Goal: Information Seeking & Learning: Learn about a topic

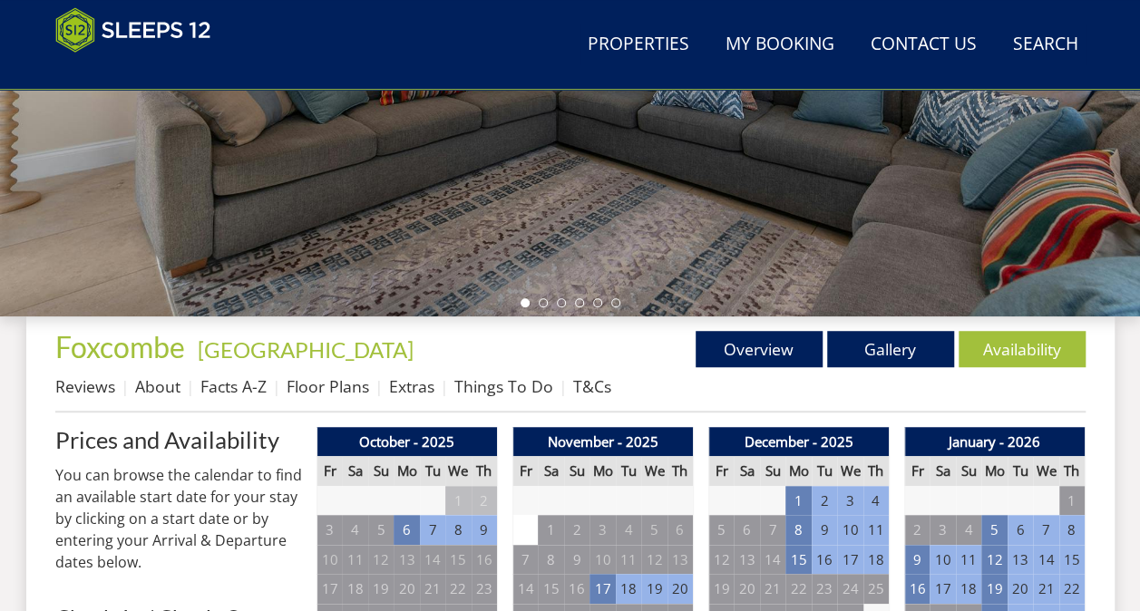
scroll to position [16, 0]
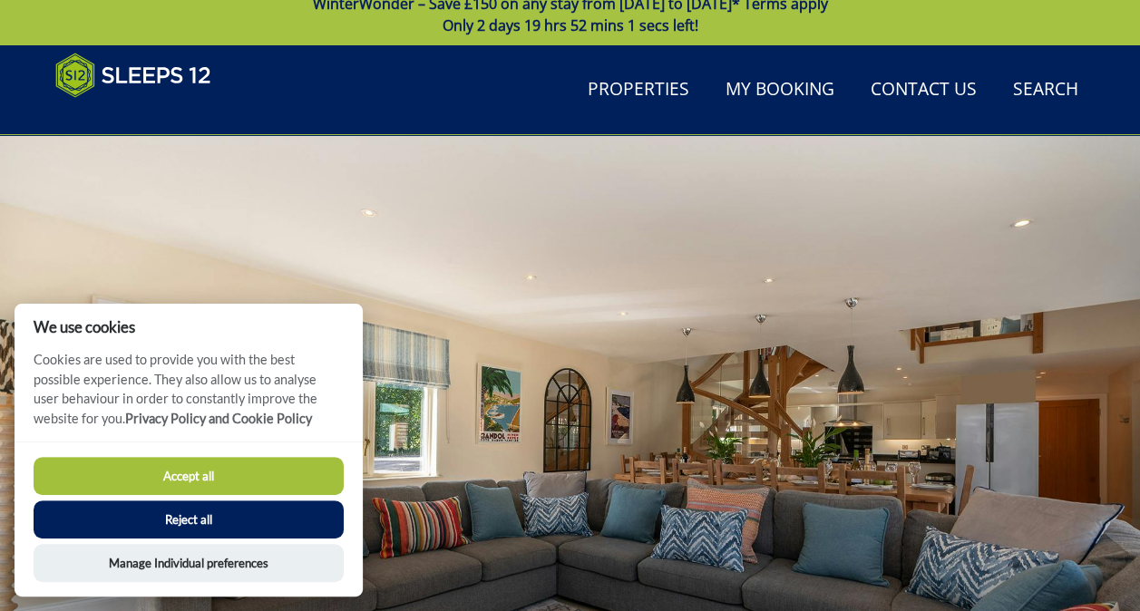
click at [1085, 321] on div at bounding box center [570, 452] width 1140 height 635
click at [178, 479] on button "Accept all" at bounding box center [189, 476] width 310 height 38
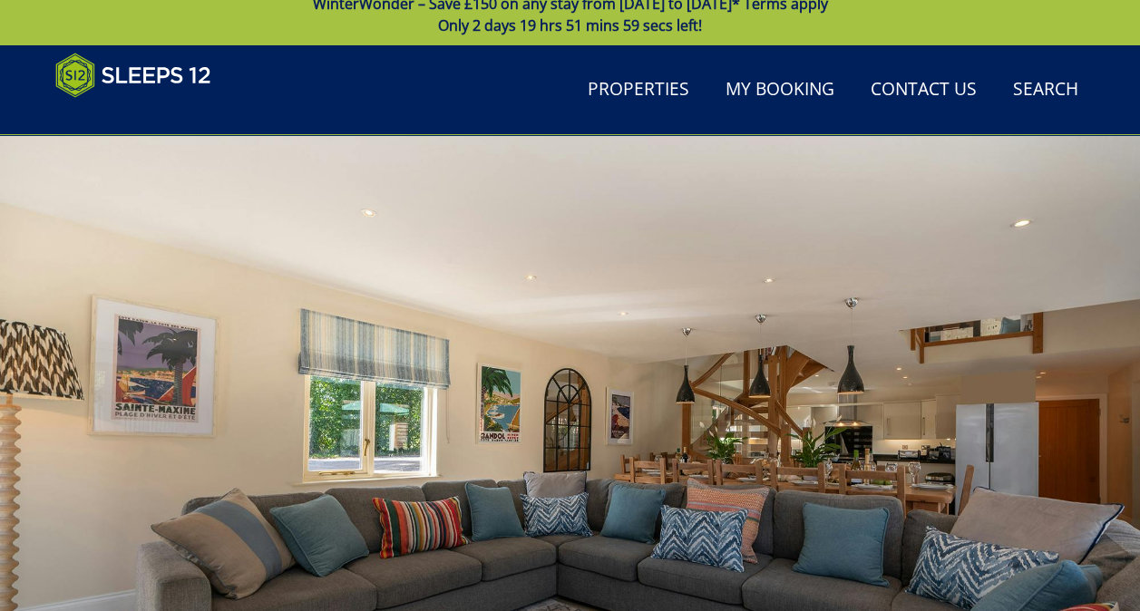
scroll to position [550, 0]
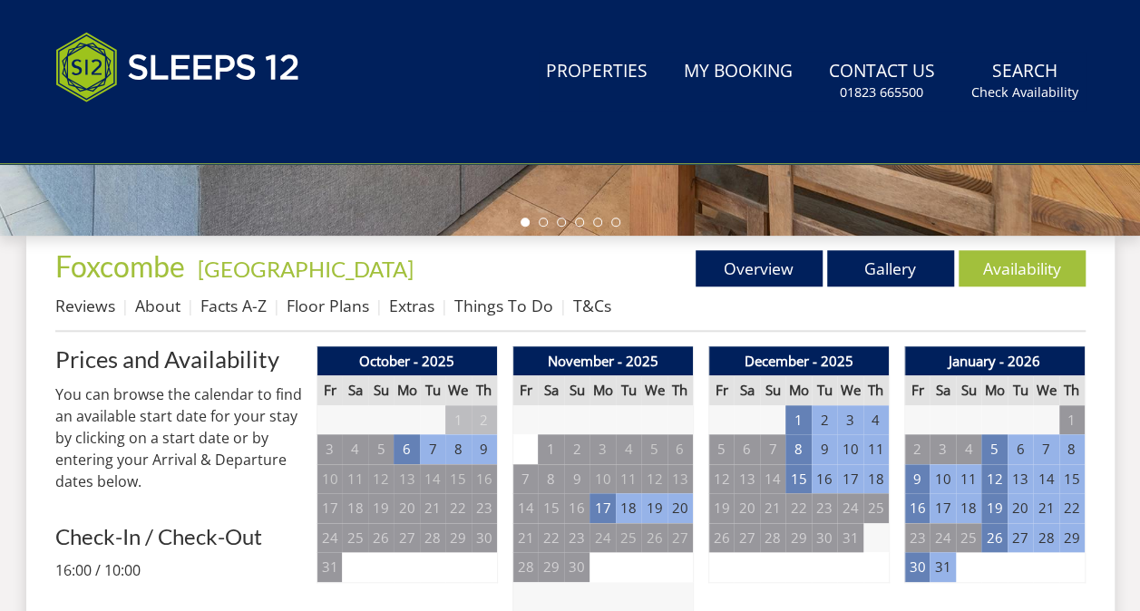
click at [151, 305] on div "Properties Foxcombe - Somerset Overview Gallery Availability Reviews About Fact…" at bounding box center [570, 291] width 1030 height 82
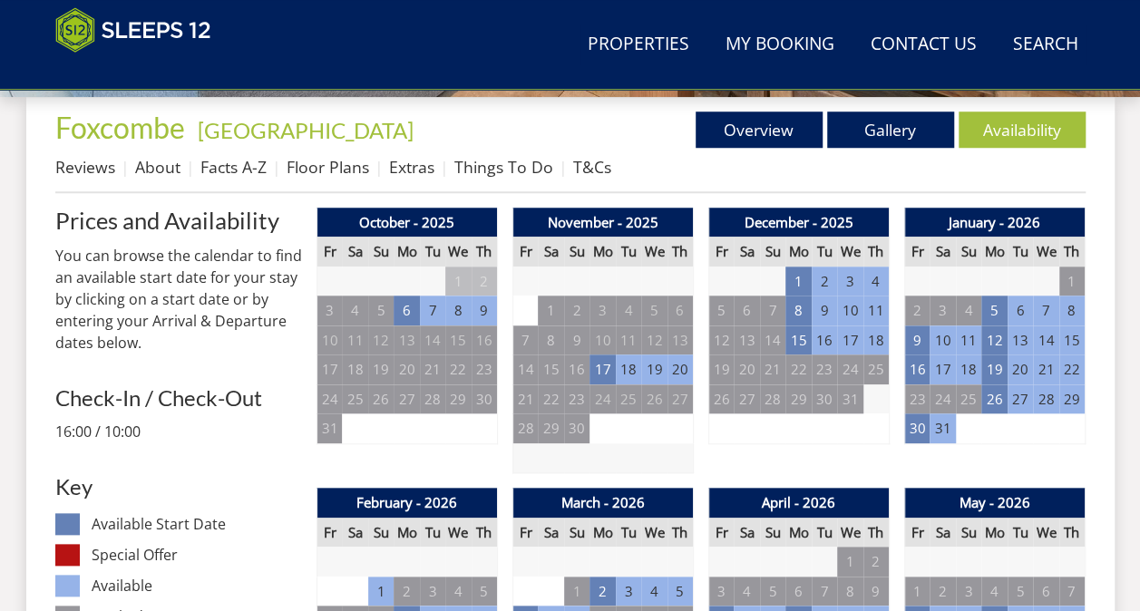
scroll to position [686, 0]
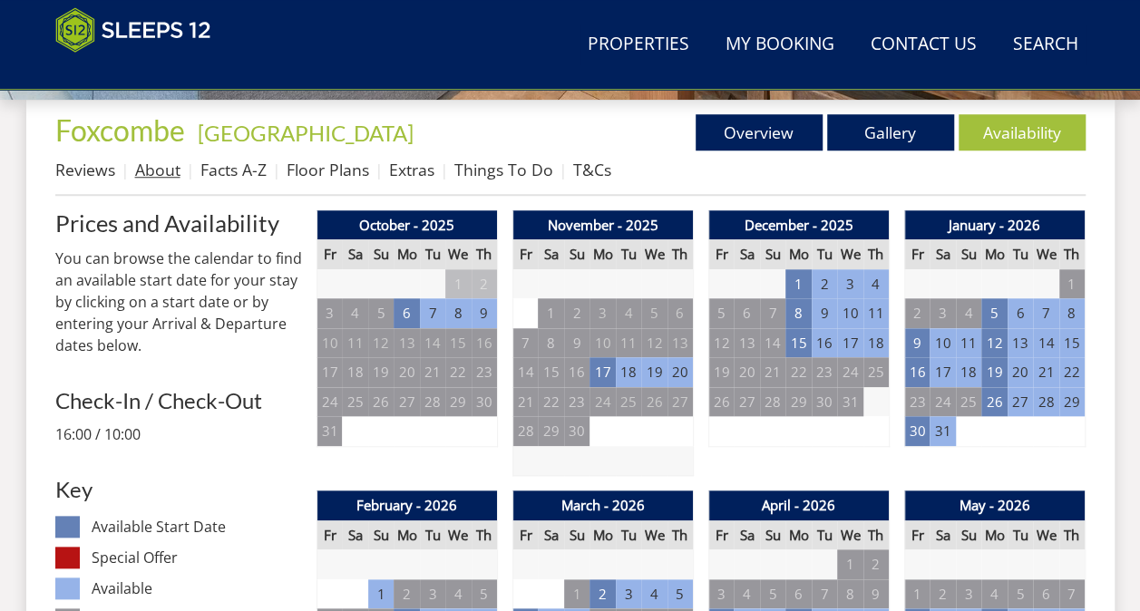
click at [158, 170] on link "About" at bounding box center [157, 170] width 45 height 22
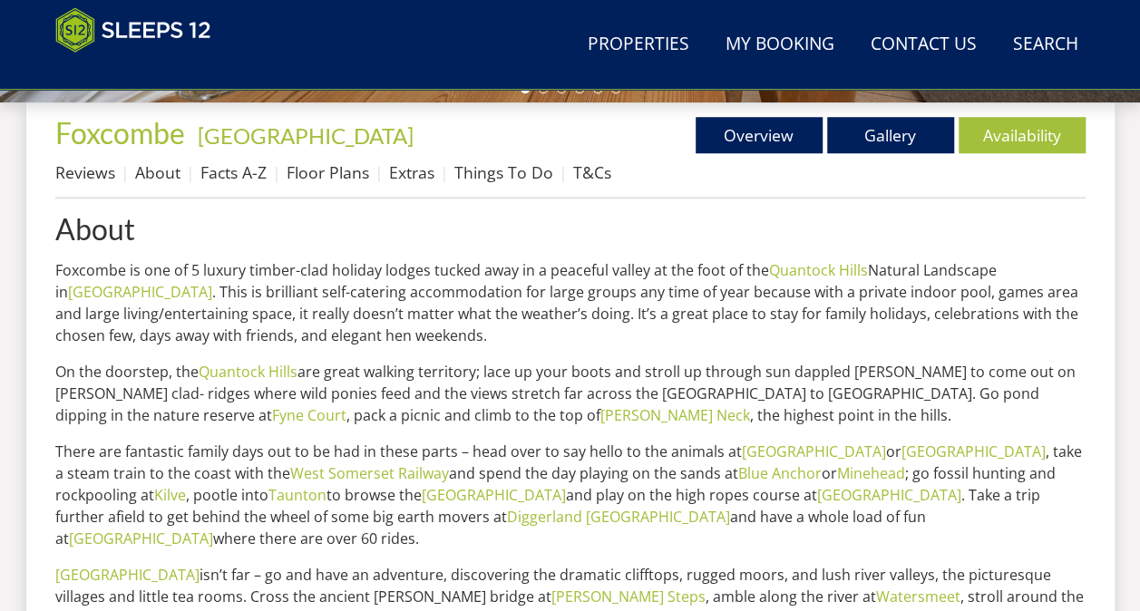
scroll to position [725, 0]
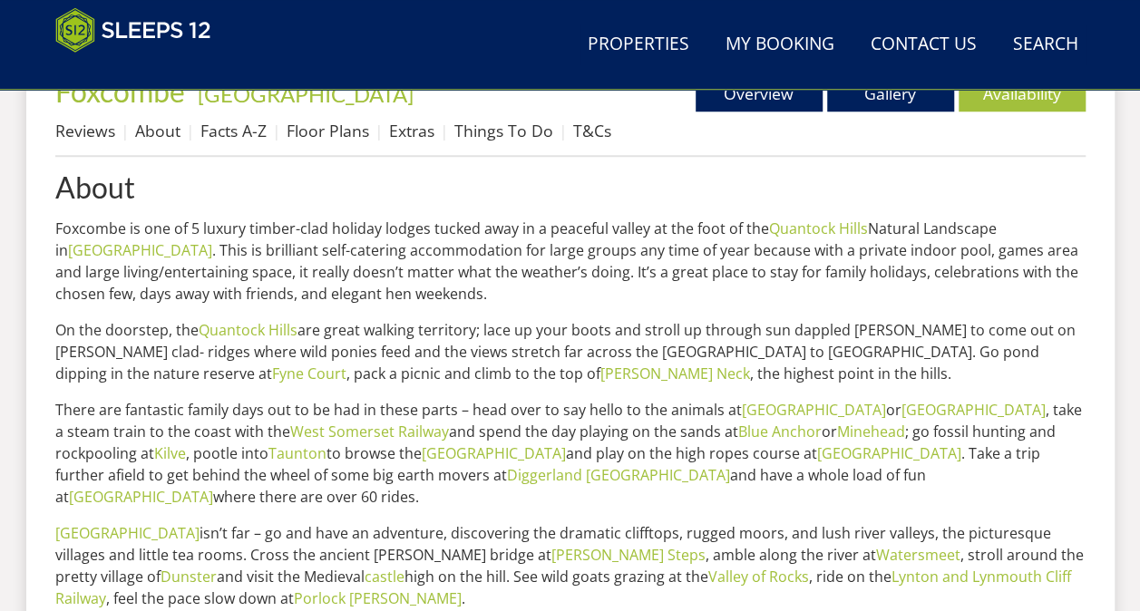
drag, startPoint x: 607, startPoint y: 499, endPoint x: 455, endPoint y: 405, distance: 177.9
click at [455, 405] on p "There are fantastic family days out to be had in these parts – head over to say…" at bounding box center [570, 453] width 1030 height 109
drag, startPoint x: 455, startPoint y: 405, endPoint x: 413, endPoint y: 502, distance: 105.6
click at [413, 502] on p "There are fantastic family days out to be had in these parts – head over to say…" at bounding box center [570, 453] width 1030 height 109
click at [416, 496] on p "There are fantastic family days out to be had in these parts – head over to say…" at bounding box center [570, 453] width 1030 height 109
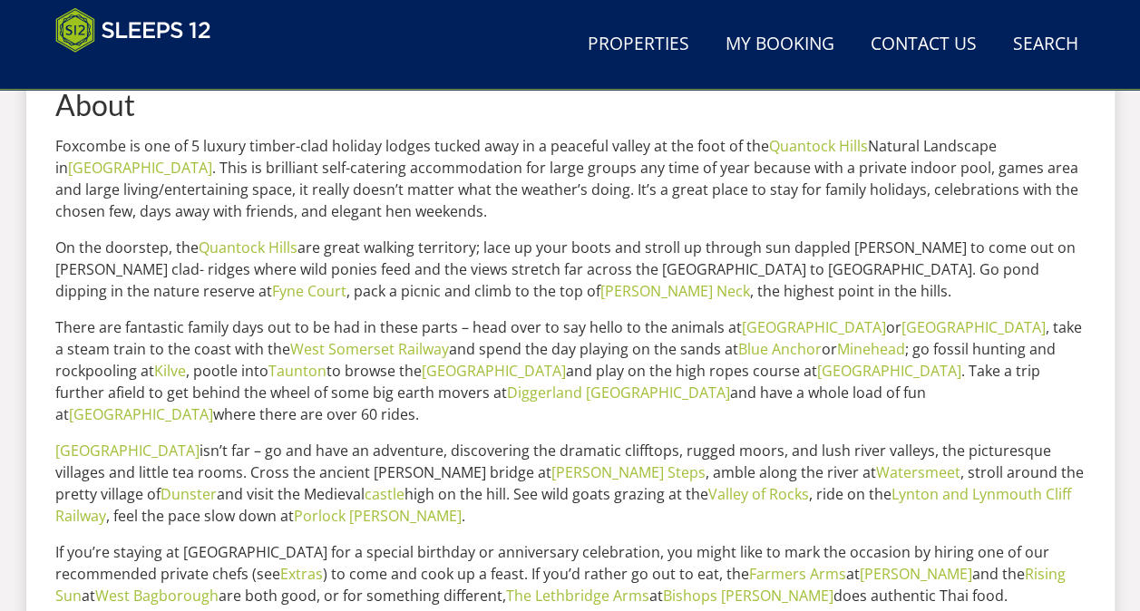
scroll to position [907, 0]
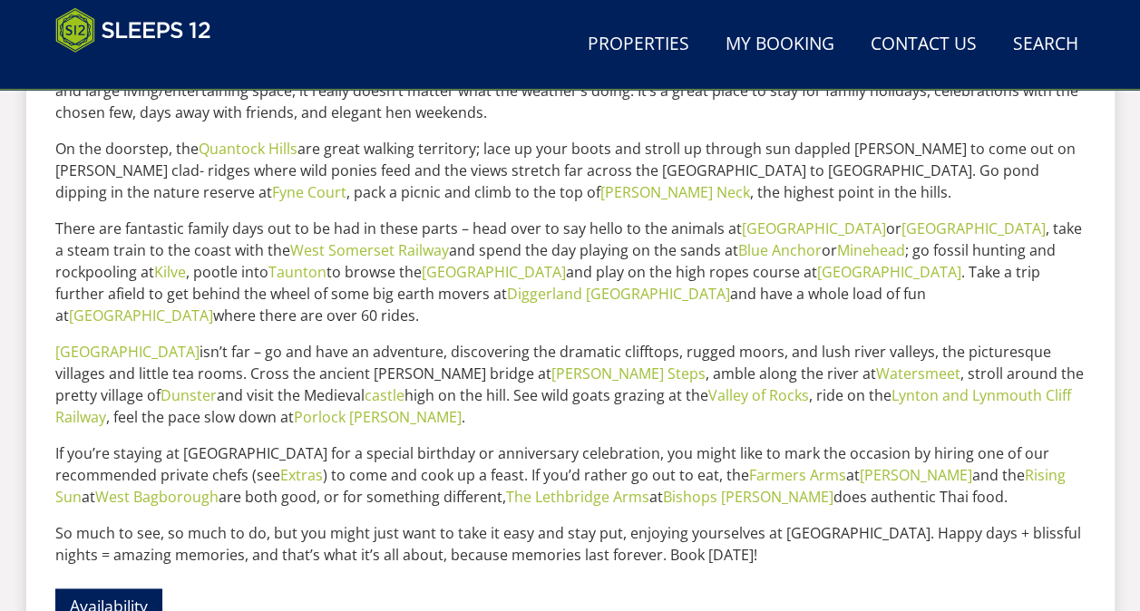
click at [402, 349] on p "Exmoor National Park isn’t far – go and have an adventure, discovering the dram…" at bounding box center [570, 384] width 1030 height 87
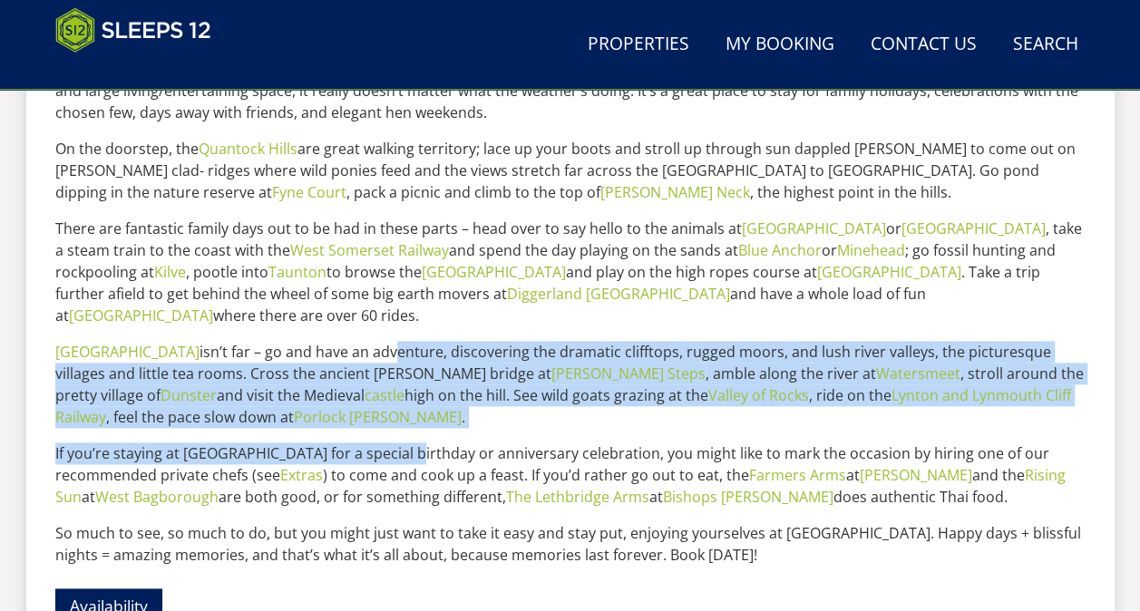
drag, startPoint x: 410, startPoint y: 431, endPoint x: 395, endPoint y: 357, distance: 74.9
click at [395, 357] on div "About Foxcombe is one of 5 luxury timber-clad holiday lodges tucked away in a p…" at bounding box center [570, 318] width 1030 height 656
drag, startPoint x: 395, startPoint y: 357, endPoint x: 412, endPoint y: 414, distance: 59.4
click at [412, 414] on p "Exmoor National Park isn’t far – go and have an adventure, discovering the dram…" at bounding box center [570, 384] width 1030 height 87
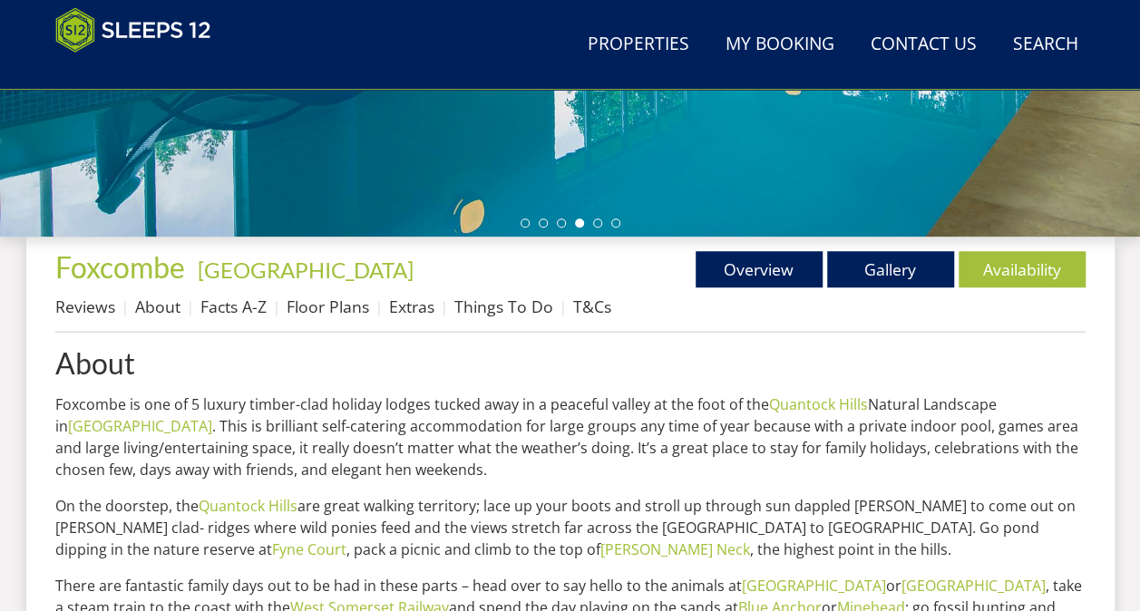
scroll to position [453, 0]
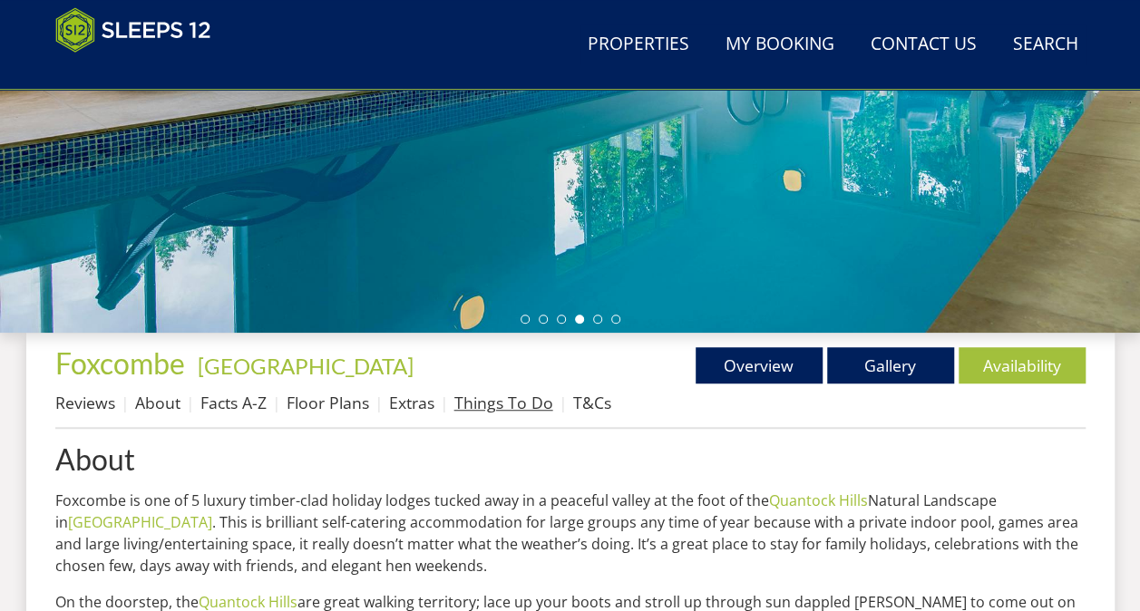
click at [480, 397] on link "Things To Do" at bounding box center [503, 403] width 99 height 22
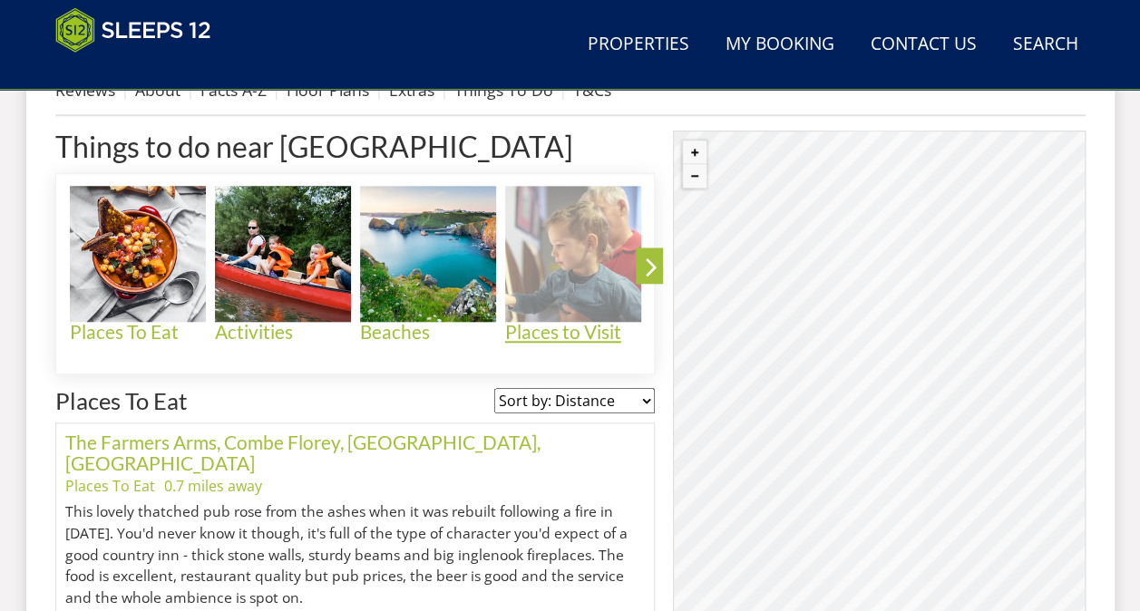
scroll to position [832, 0]
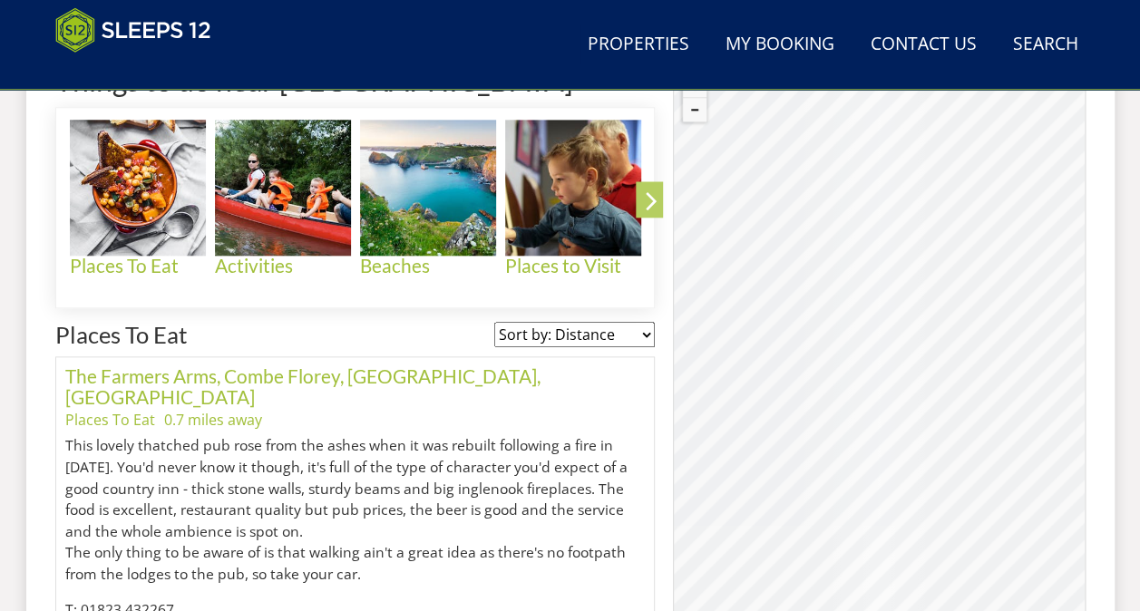
click at [646, 203] on icon at bounding box center [652, 204] width 32 height 43
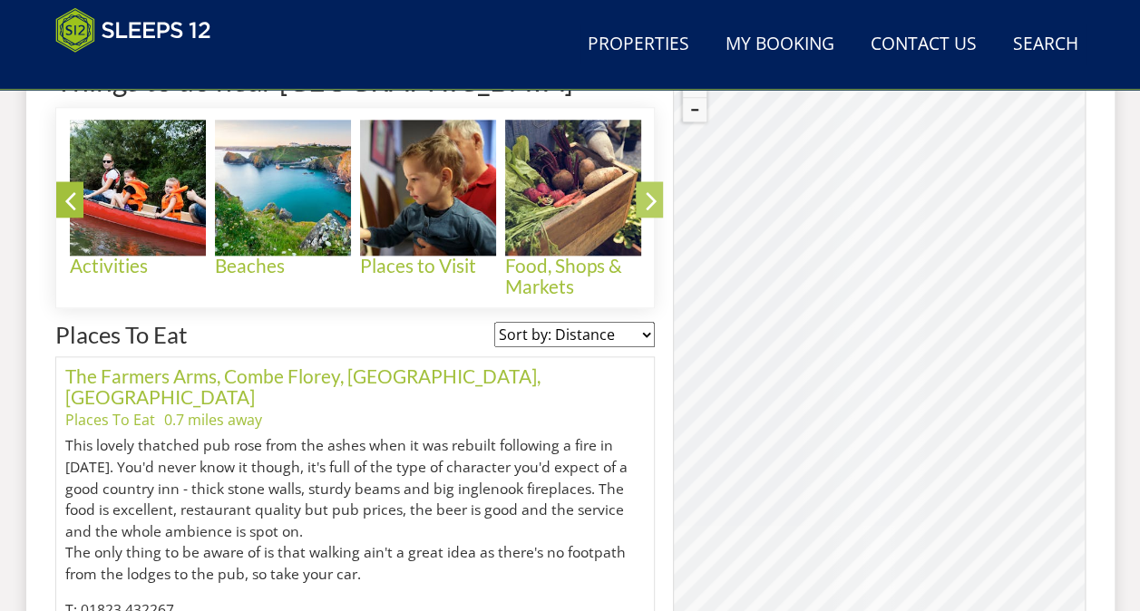
click at [646, 203] on icon at bounding box center [652, 204] width 32 height 43
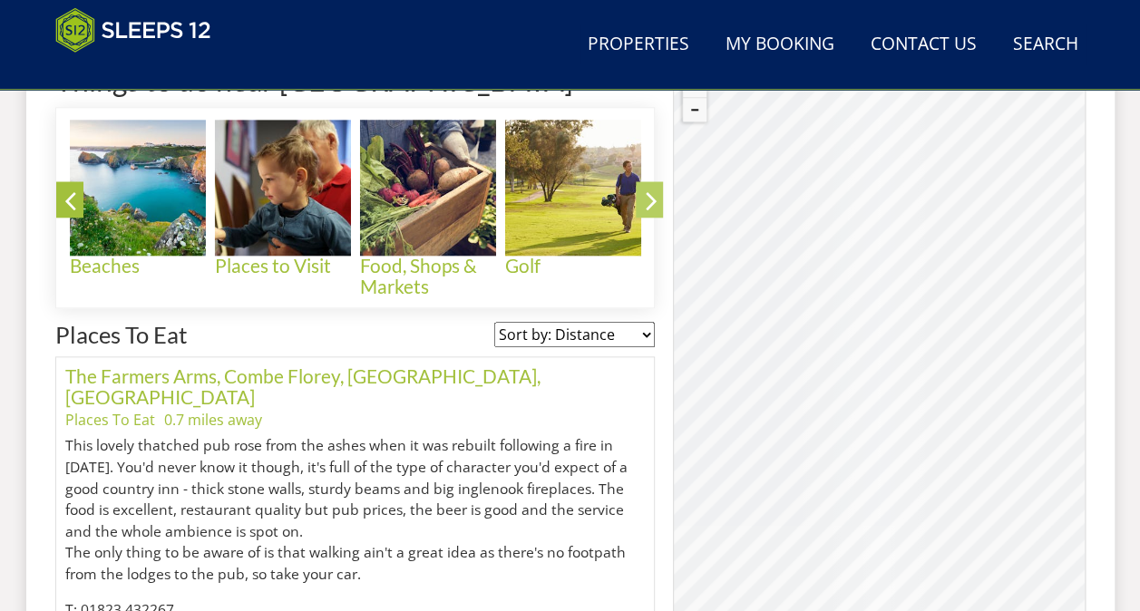
click at [646, 203] on icon at bounding box center [652, 204] width 32 height 43
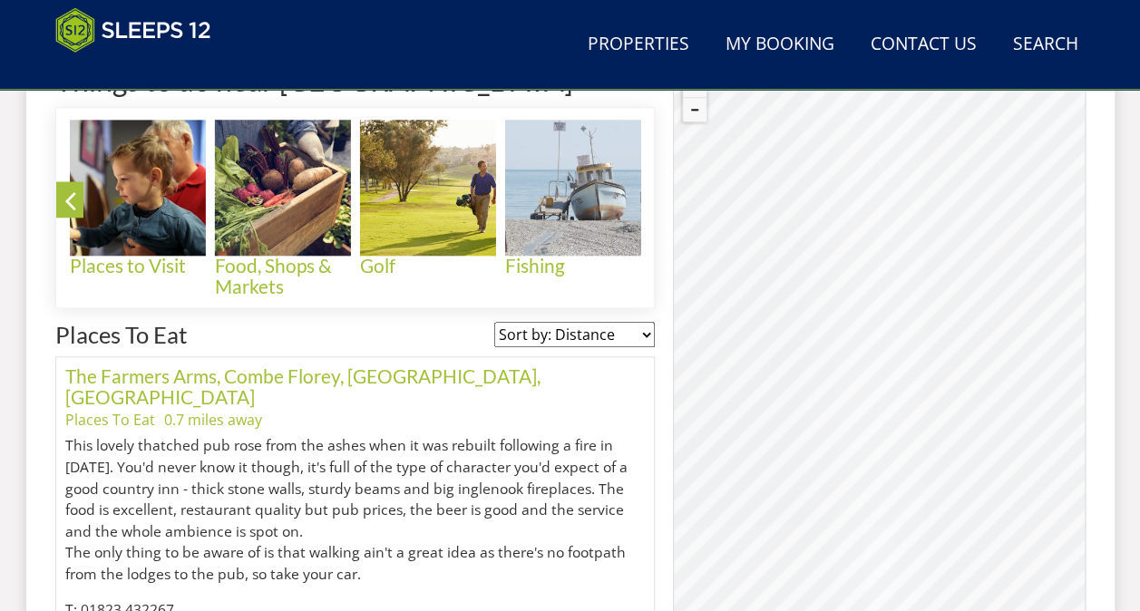
click at [646, 203] on icon at bounding box center [652, 204] width 32 height 43
click at [62, 216] on icon at bounding box center [70, 204] width 32 height 43
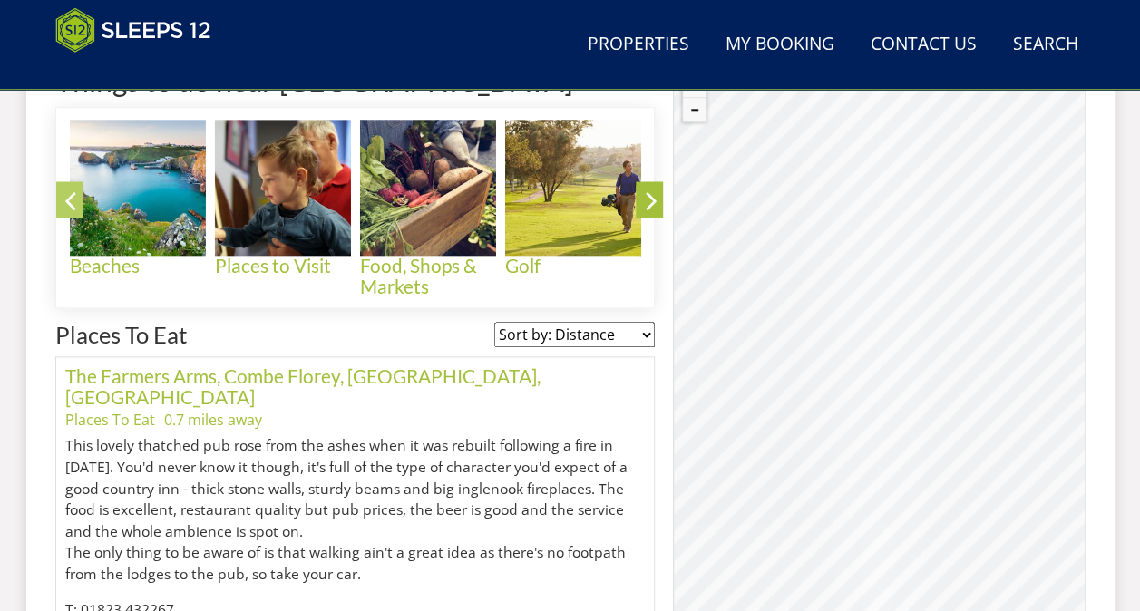
click at [62, 216] on icon at bounding box center [70, 204] width 32 height 43
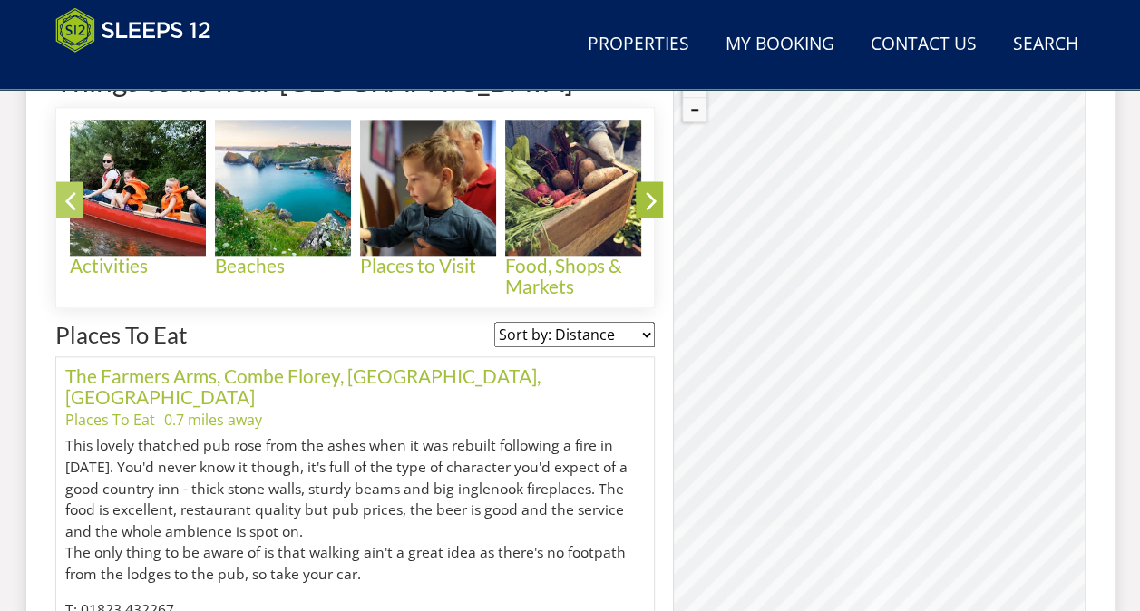
click at [62, 216] on icon at bounding box center [70, 204] width 32 height 43
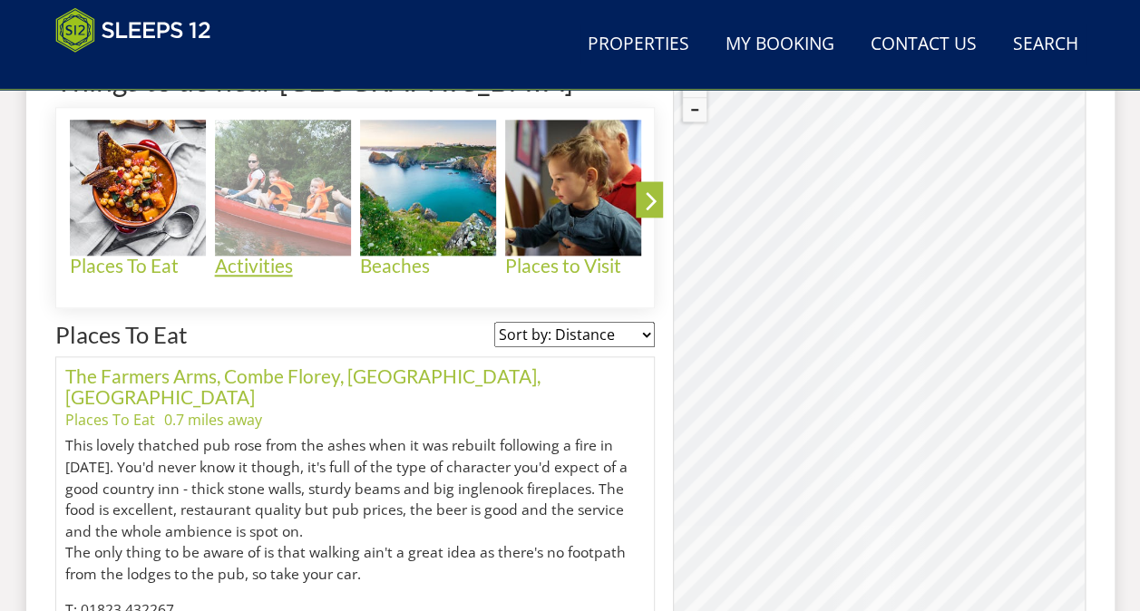
click at [234, 269] on h4 "Activities" at bounding box center [283, 266] width 136 height 21
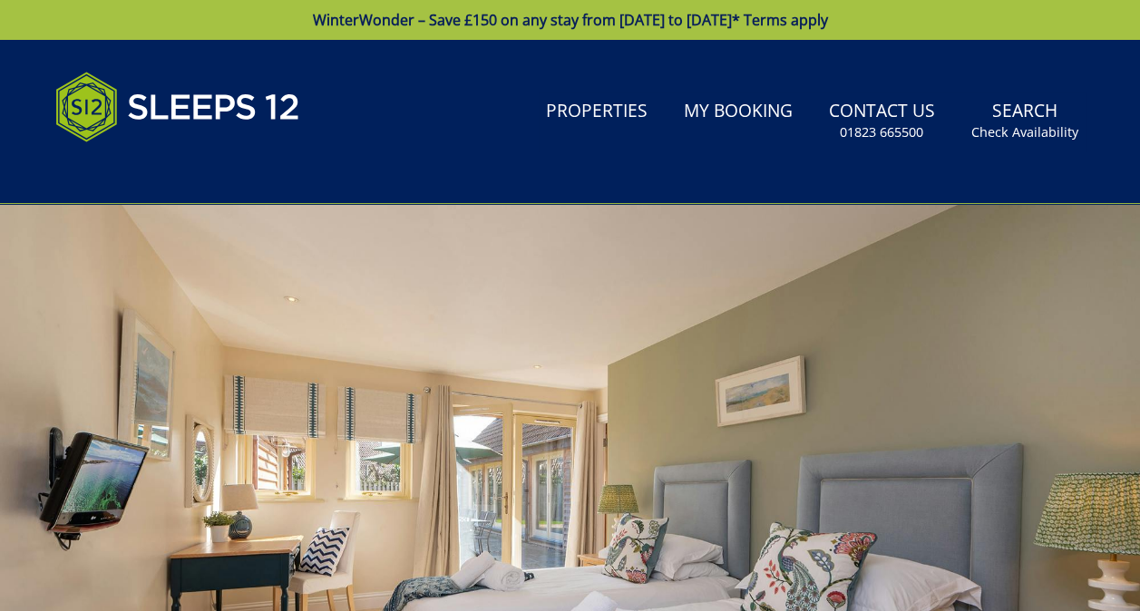
drag, startPoint x: 365, startPoint y: 236, endPoint x: 304, endPoint y: 227, distance: 61.4
click at [304, 227] on div at bounding box center [570, 521] width 1140 height 635
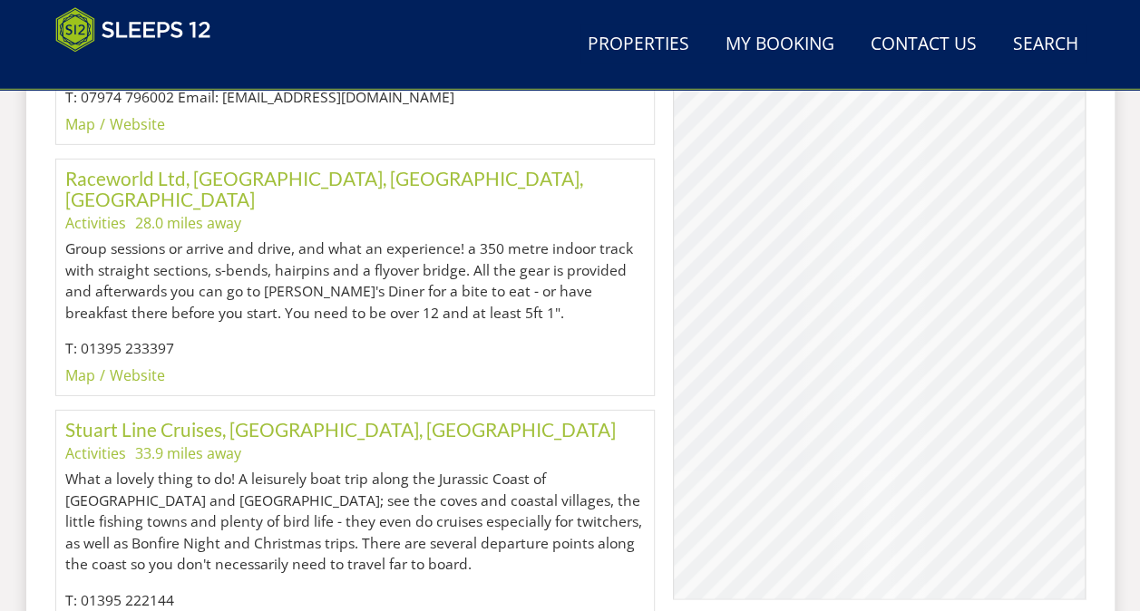
scroll to position [2811, 0]
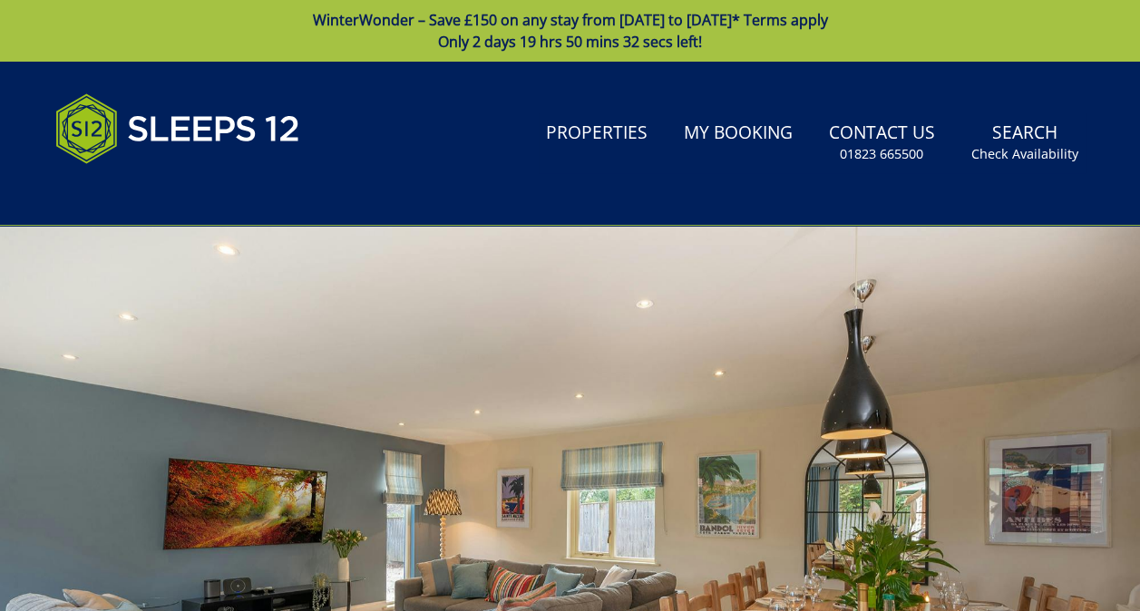
scroll to position [453, 0]
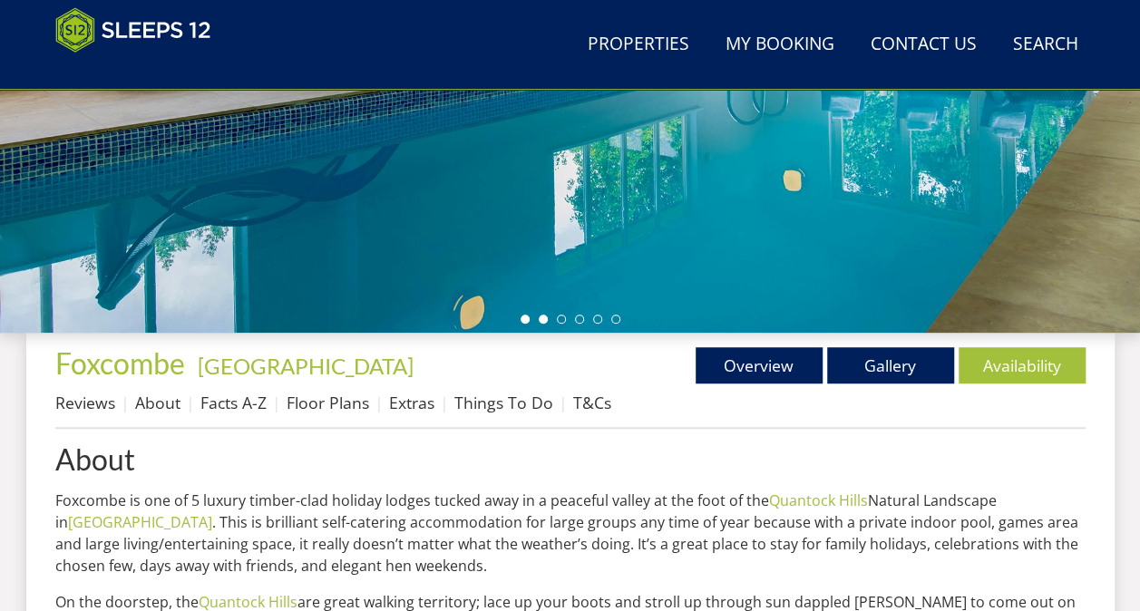
click at [546, 316] on li at bounding box center [543, 319] width 9 height 9
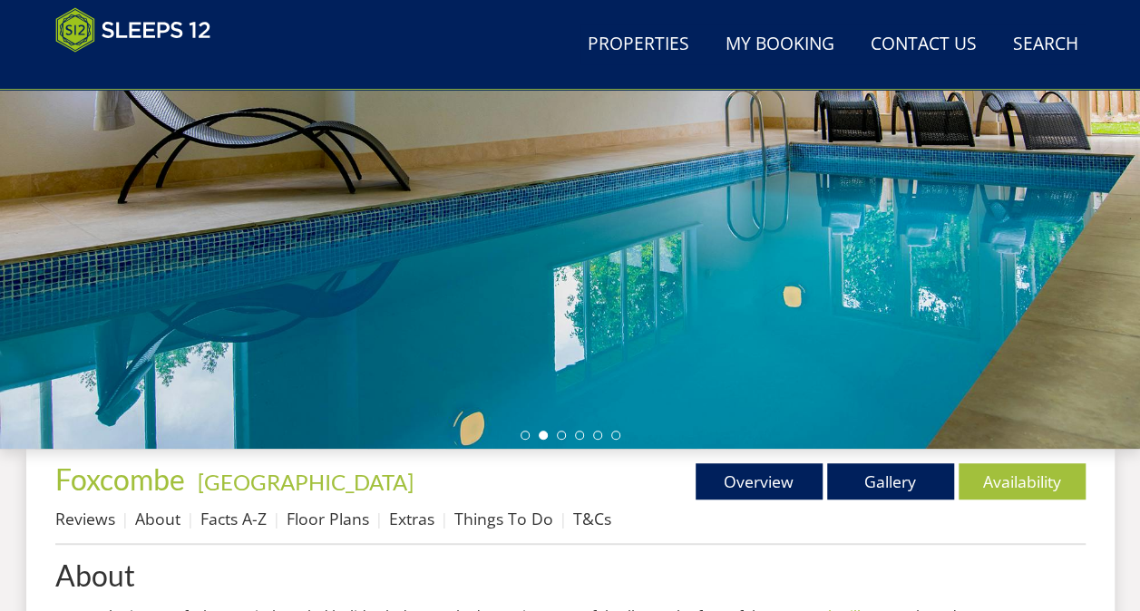
scroll to position [272, 0]
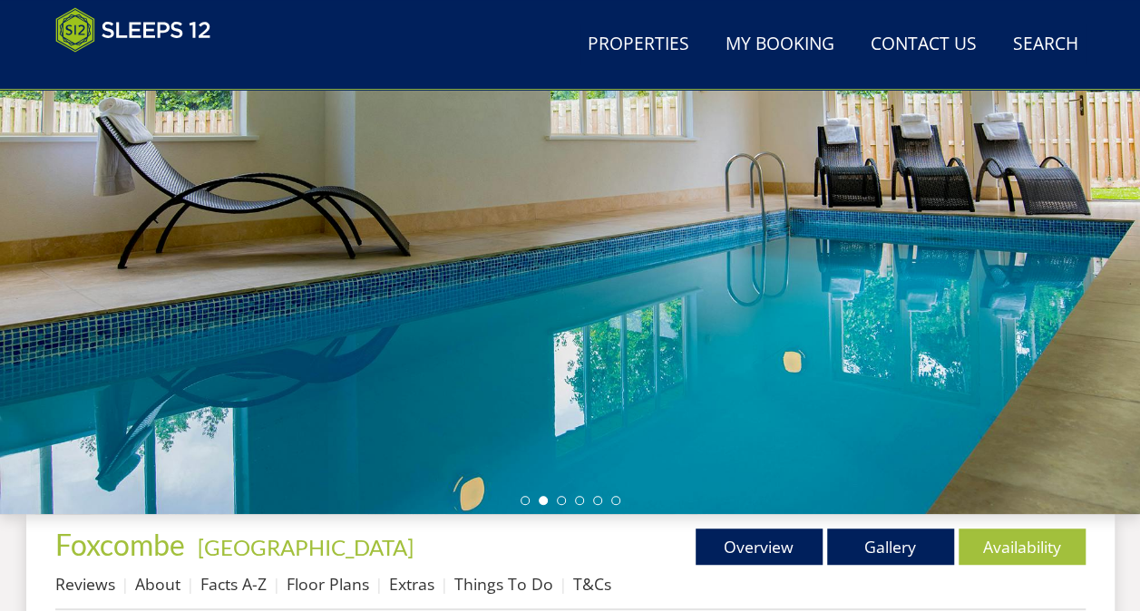
click at [1084, 299] on div at bounding box center [570, 196] width 1140 height 635
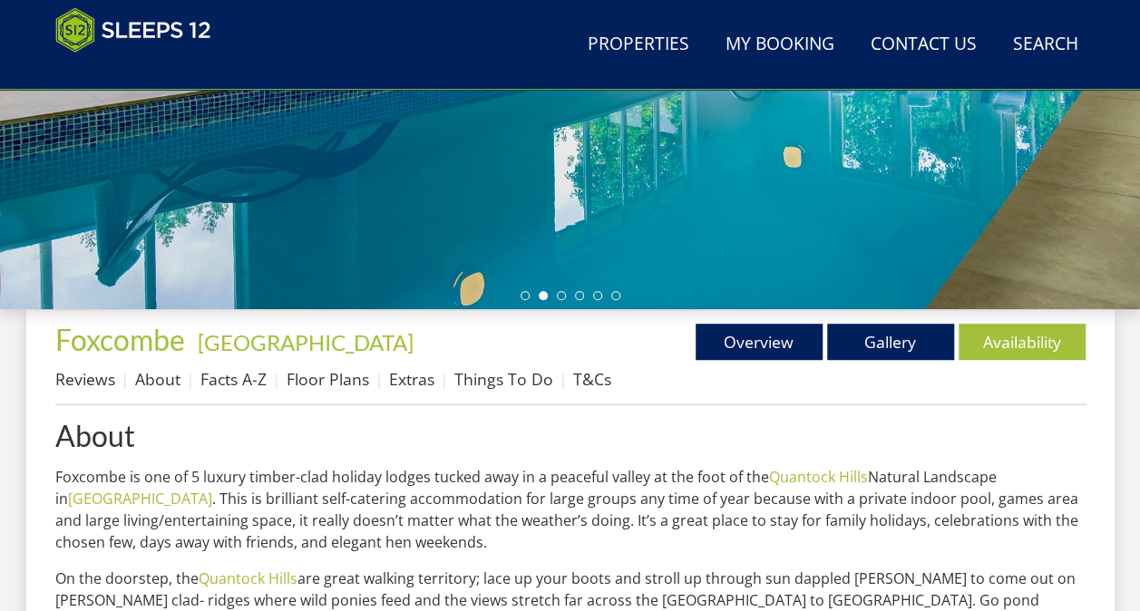
scroll to position [473, 0]
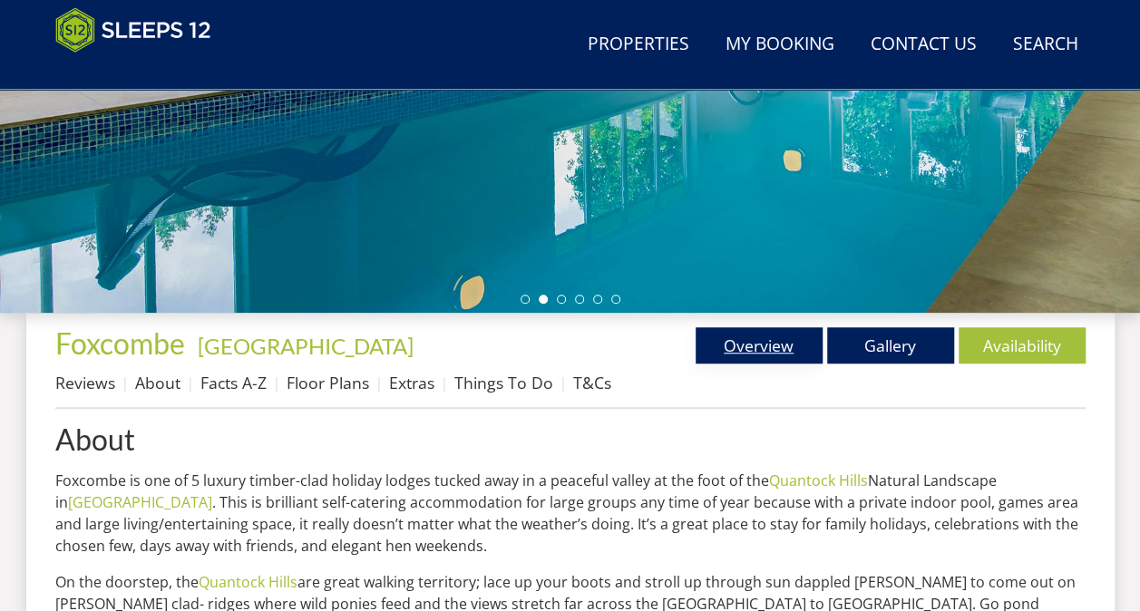
click at [756, 344] on link "Overview" at bounding box center [758, 345] width 127 height 36
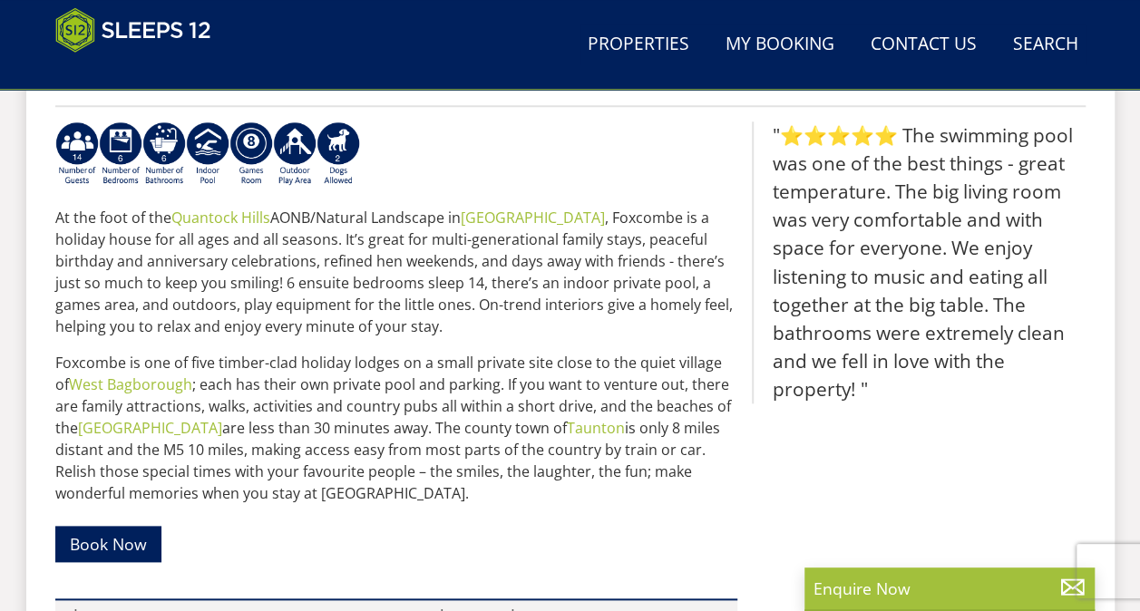
scroll to position [575, 0]
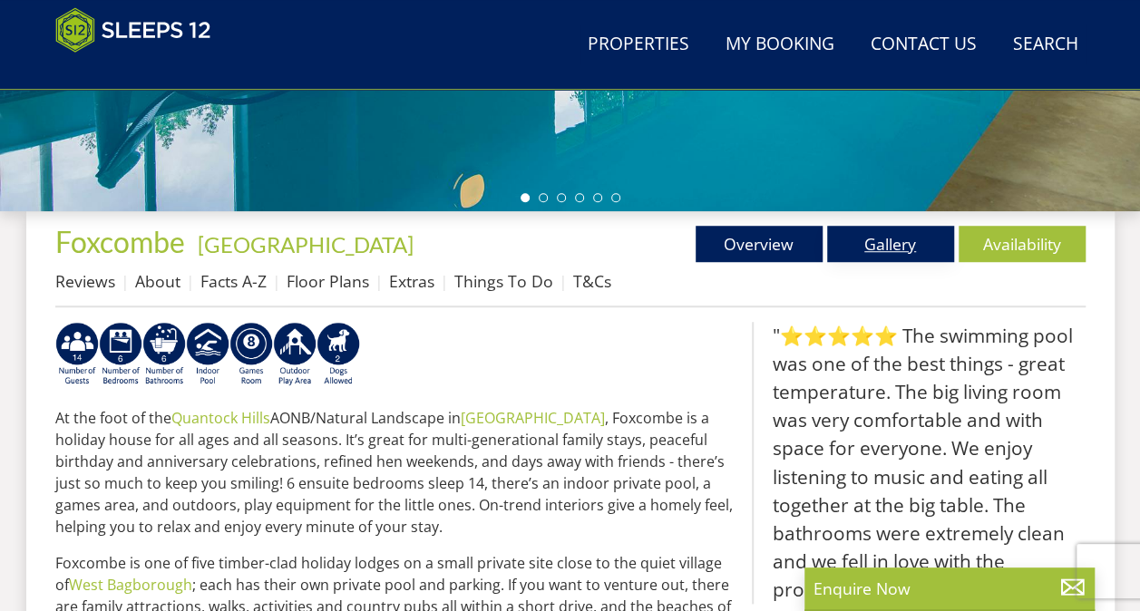
click at [883, 252] on link "Gallery" at bounding box center [890, 244] width 127 height 36
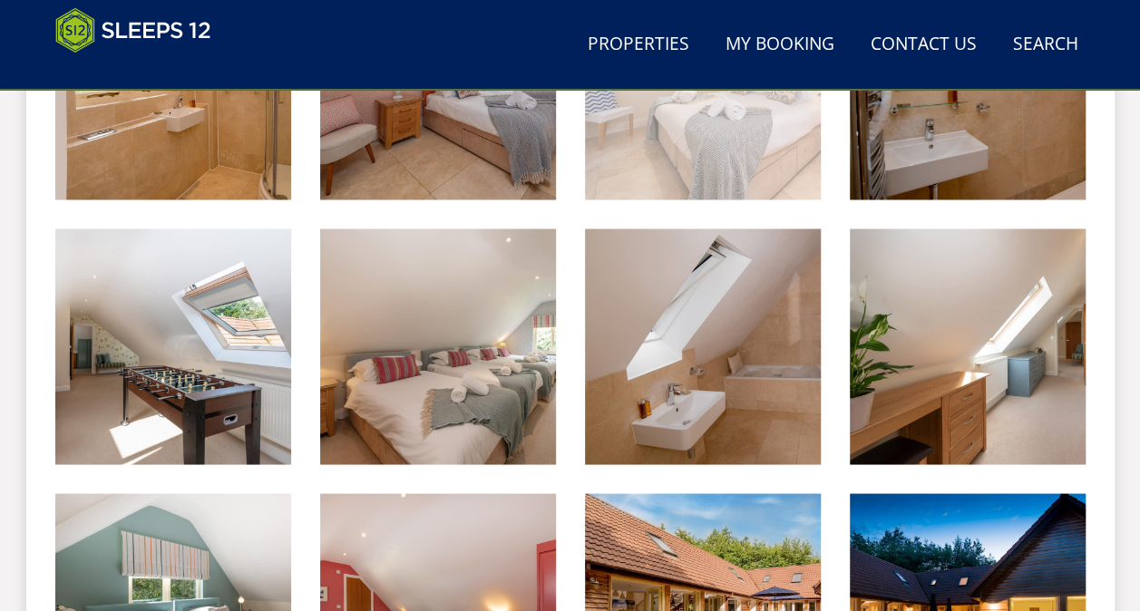
scroll to position [1541, 0]
